Goal: Check status: Check status

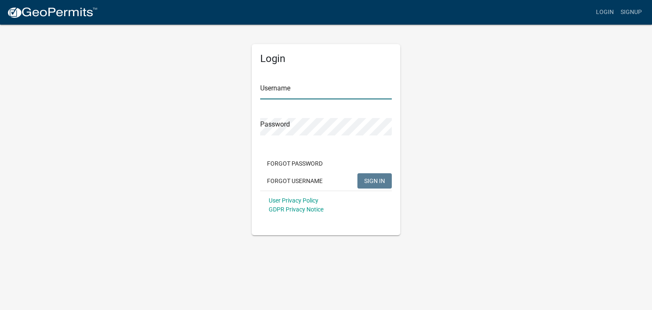
click at [280, 88] on input "Username" at bounding box center [326, 90] width 132 height 17
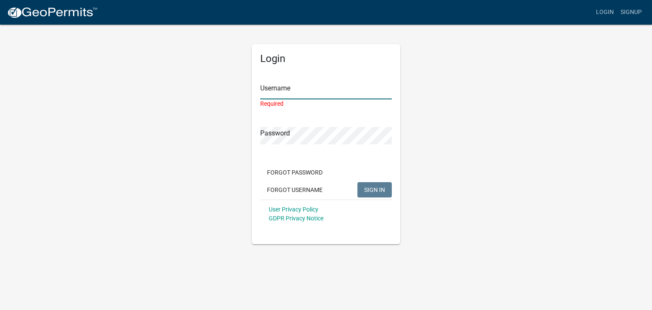
click at [301, 87] on input "Username" at bounding box center [326, 90] width 132 height 17
paste input "datacollection"
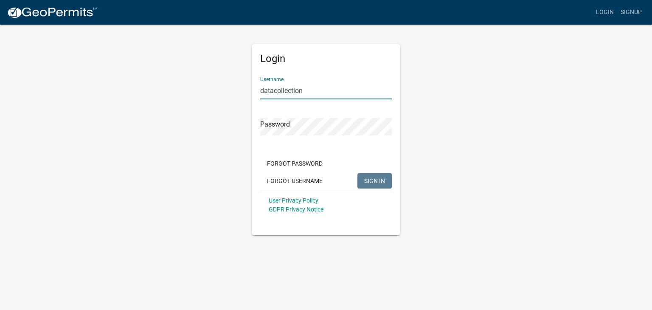
type input "datacollection"
click at [369, 180] on span "SIGN IN" at bounding box center [374, 180] width 21 height 7
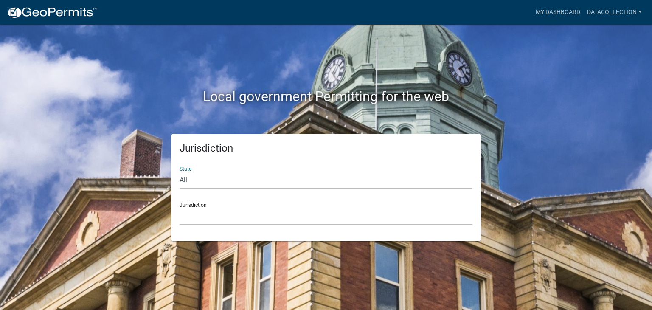
click at [238, 182] on select "All [US_STATE] [US_STATE] [US_STATE] [US_STATE] [US_STATE] [US_STATE] [US_STATE…" at bounding box center [326, 180] width 293 height 17
select select "[US_STATE]"
click at [180, 172] on select "All [US_STATE] [US_STATE] [US_STATE] [US_STATE] [US_STATE] [US_STATE] [US_STATE…" at bounding box center [326, 180] width 293 height 17
click at [208, 217] on select "City of [GEOGRAPHIC_DATA], [US_STATE] City of [GEOGRAPHIC_DATA], [US_STATE] Cit…" at bounding box center [326, 216] width 293 height 17
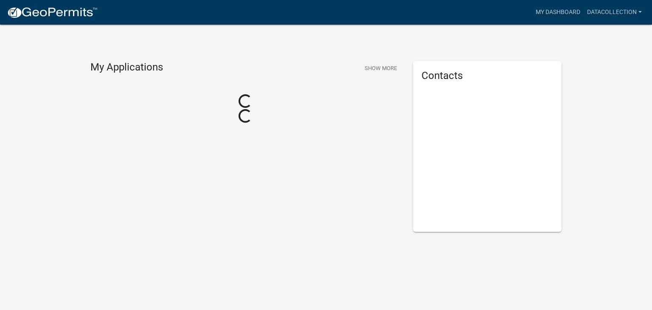
click at [204, 216] on div "My Applications Show More Loading... Loading..." at bounding box center [245, 146] width 323 height 171
